Goal: Transaction & Acquisition: Purchase product/service

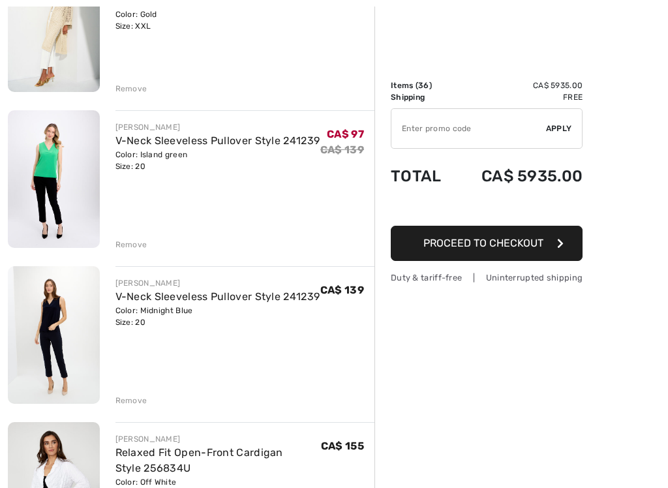
scroll to position [4111, 0]
click at [27, 306] on img at bounding box center [54, 335] width 92 height 138
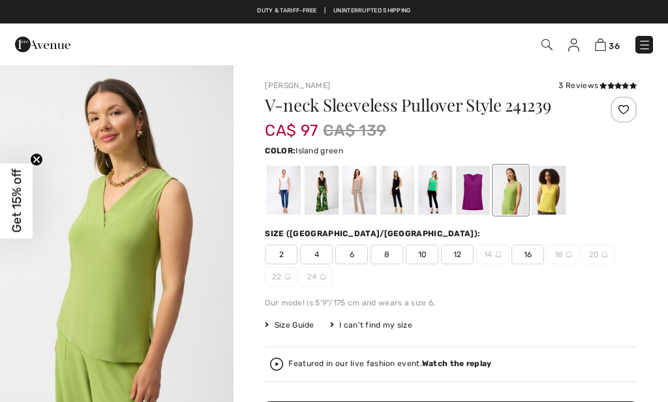
click at [426, 195] on div at bounding box center [435, 190] width 34 height 49
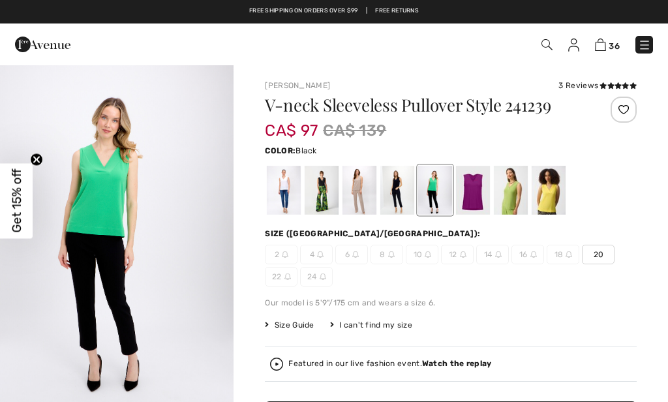
click at [321, 194] on div at bounding box center [322, 190] width 34 height 49
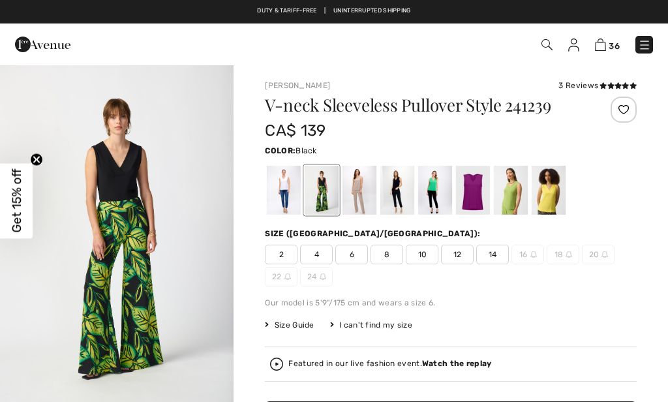
click at [280, 188] on div at bounding box center [284, 190] width 34 height 49
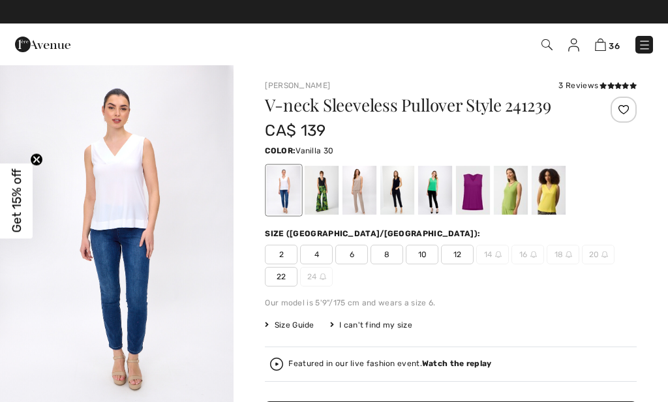
click at [433, 191] on div at bounding box center [435, 190] width 34 height 49
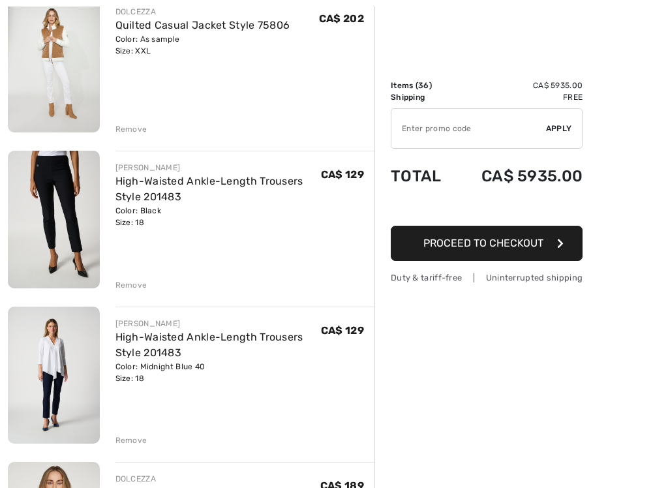
scroll to position [4850, 0]
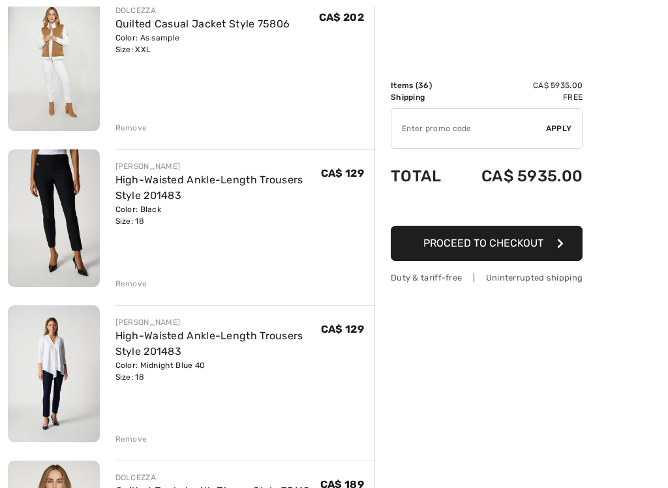
click at [61, 214] on img at bounding box center [54, 218] width 92 height 138
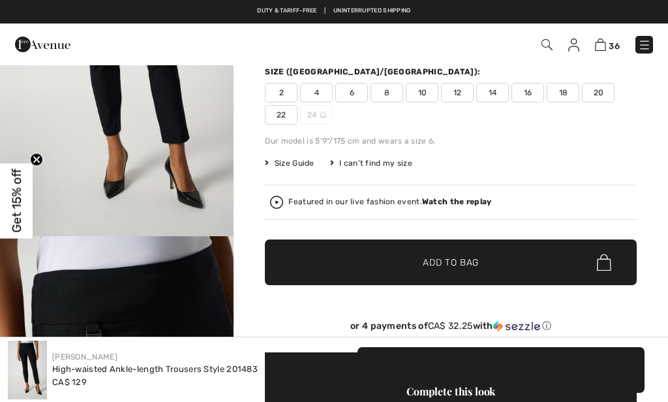
scroll to position [112, 0]
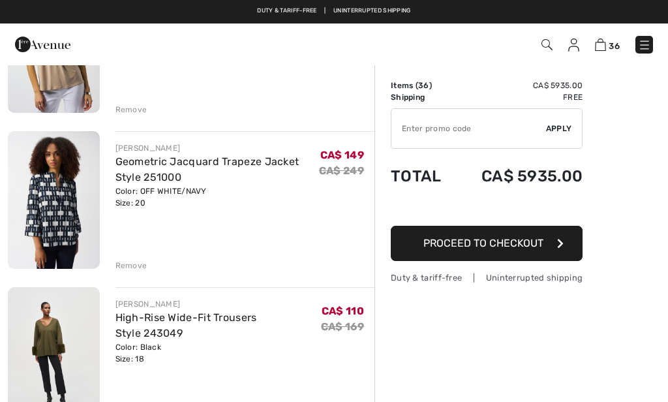
scroll to position [1441, 0]
click at [48, 193] on img at bounding box center [54, 200] width 92 height 137
